Goal: Find contact information: Find contact information

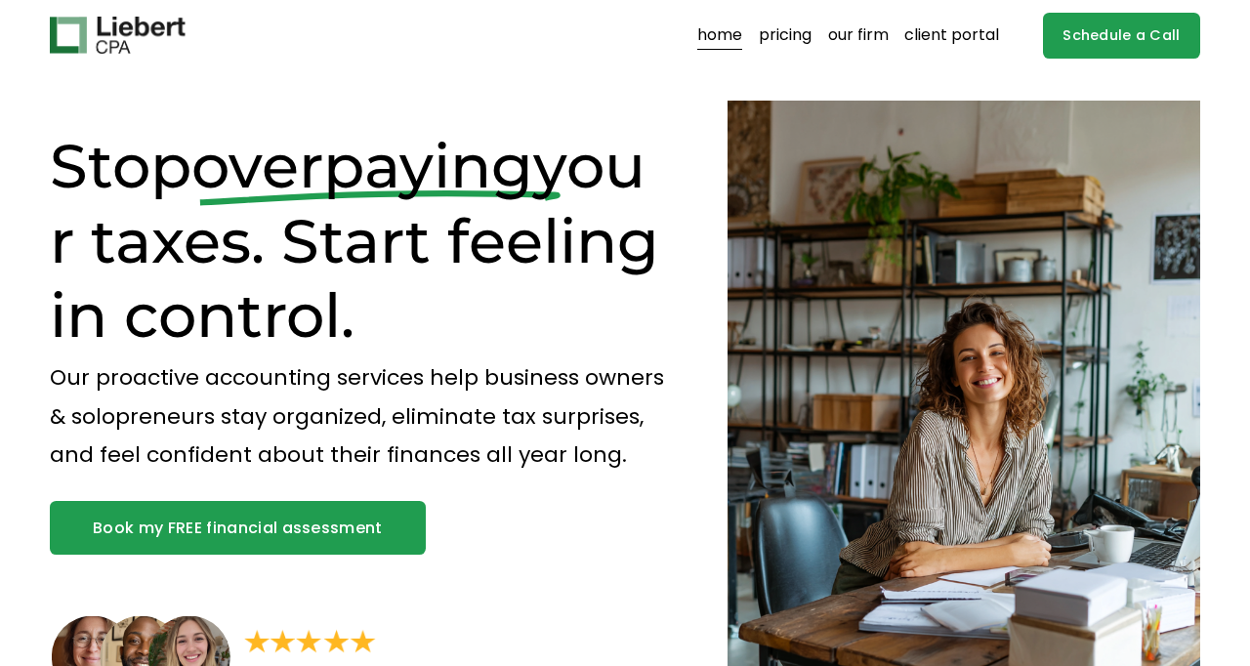
click at [853, 32] on link "our firm" at bounding box center [858, 35] width 61 height 31
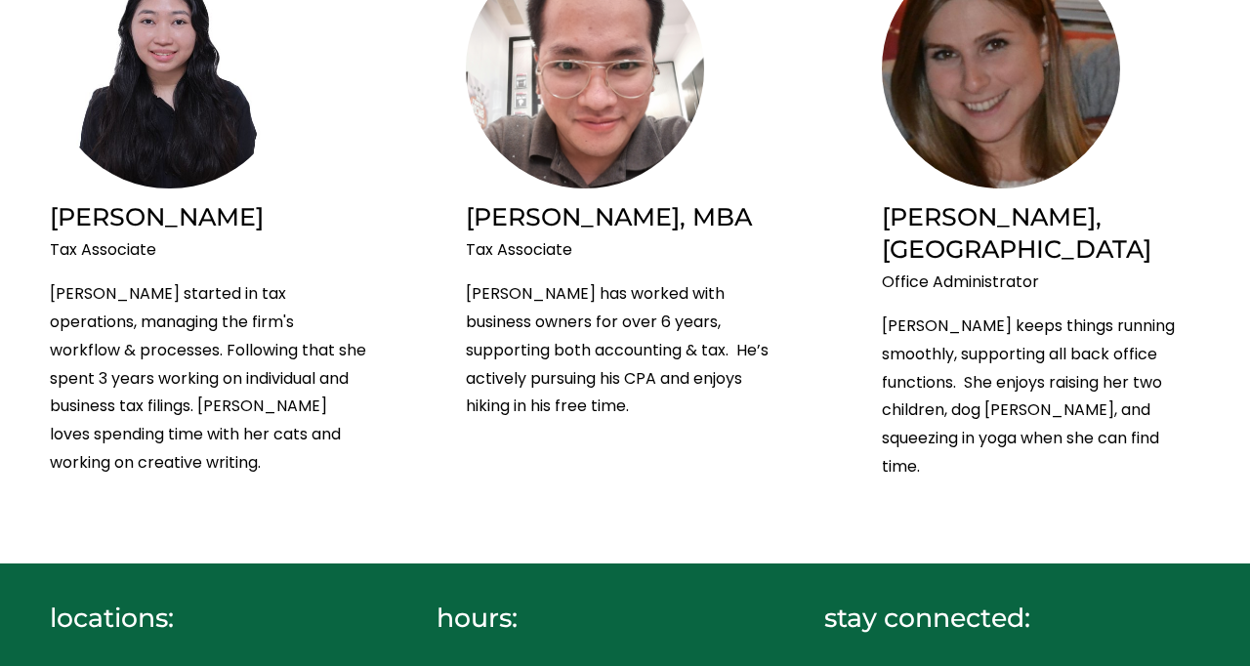
scroll to position [3304, 0]
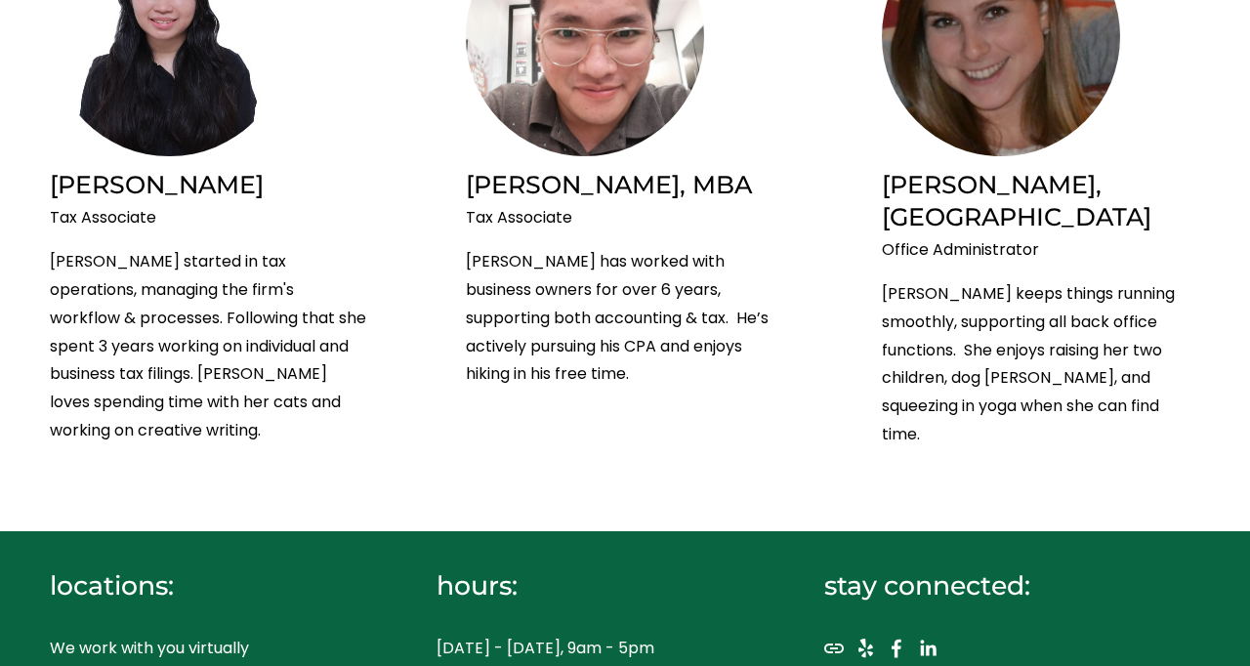
drag, startPoint x: 693, startPoint y: 592, endPoint x: 496, endPoint y: 600, distance: 197.4
drag, startPoint x: 698, startPoint y: 599, endPoint x: 496, endPoint y: 590, distance: 202.3
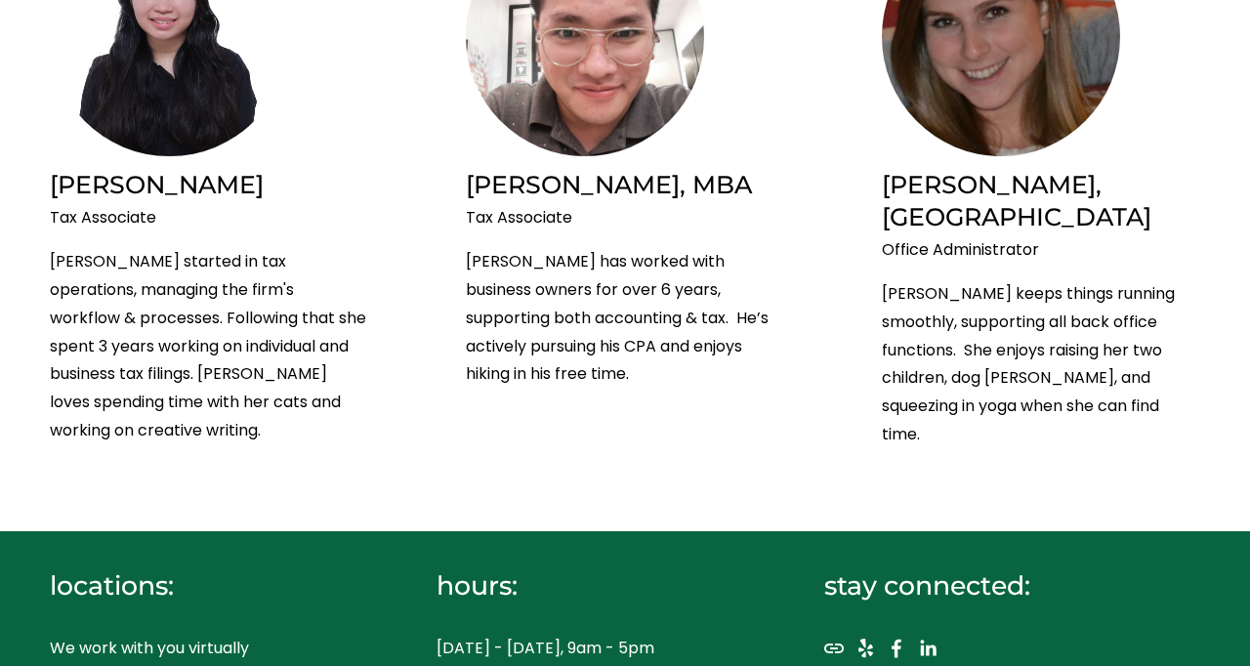
copy p "hello@"
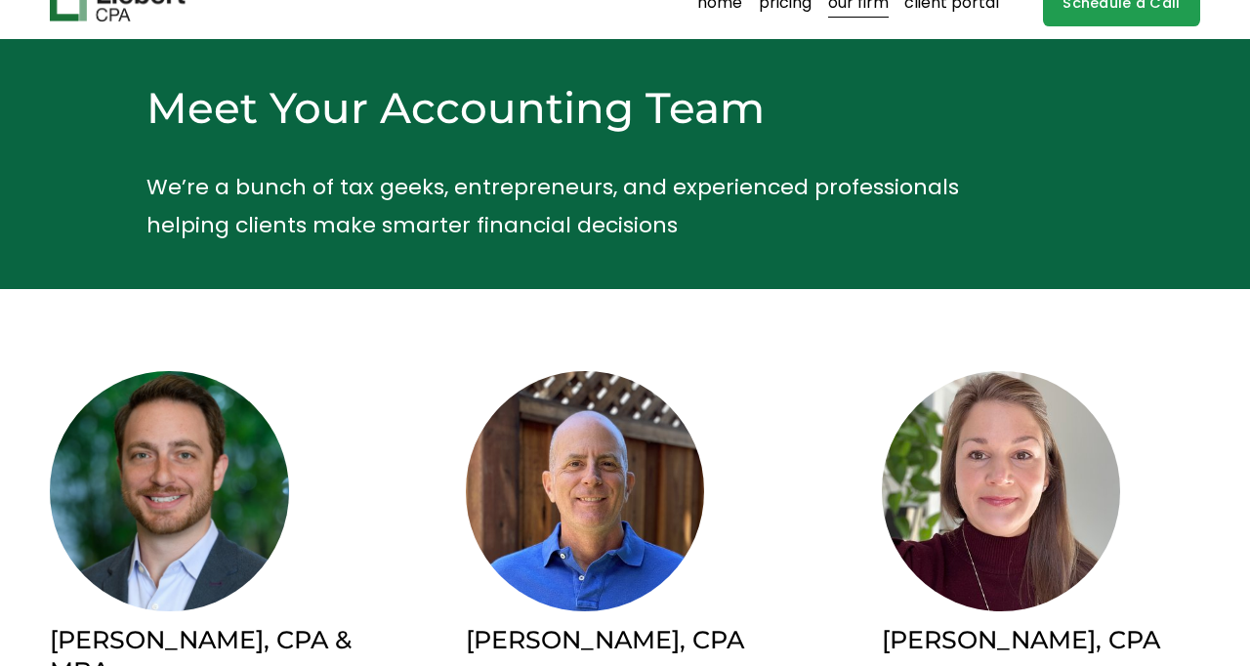
scroll to position [0, 0]
